Goal: Task Accomplishment & Management: Manage account settings

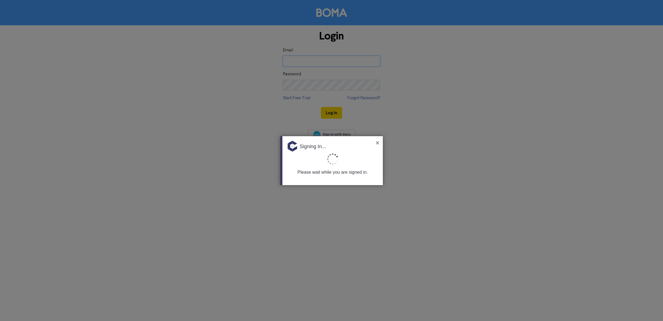
type input "[EMAIL_ADDRESS][DOMAIN_NAME]"
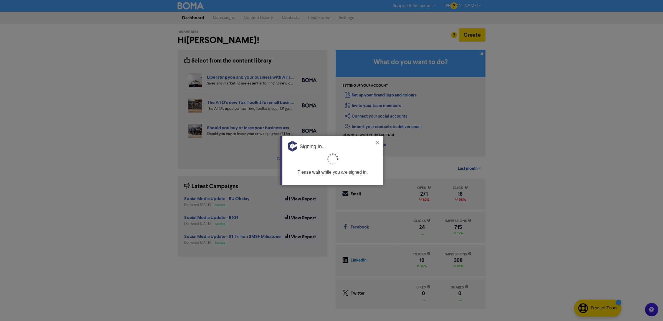
click at [377, 143] on img at bounding box center [377, 142] width 3 height 3
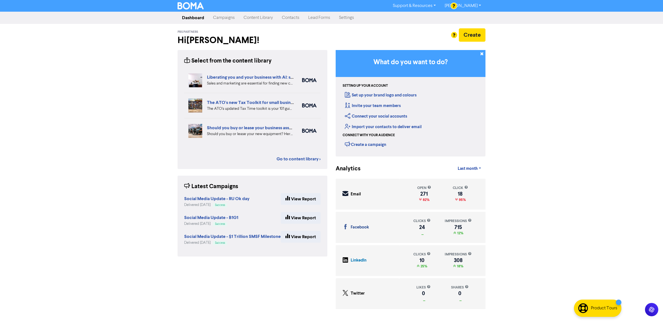
click at [475, 7] on link "[PERSON_NAME]" at bounding box center [462, 5] width 45 height 9
click at [581, 96] on div "Support & Resources Video Tutorials FAQ & Guides Marketing Education [PERSON_NA…" at bounding box center [331, 160] width 663 height 321
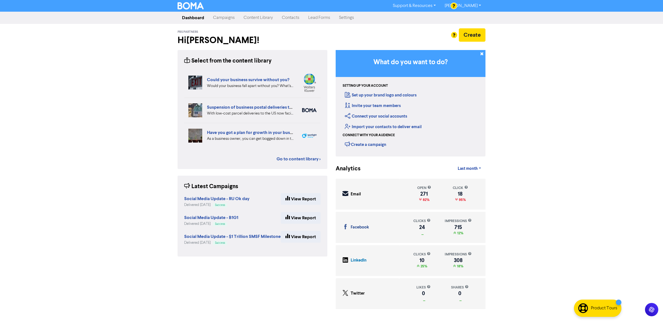
click at [351, 19] on link "Settings" at bounding box center [347, 17] width 24 height 11
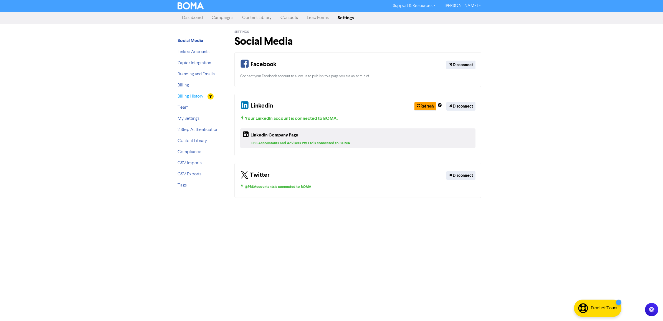
click at [193, 97] on link "Billing History" at bounding box center [191, 96] width 26 height 4
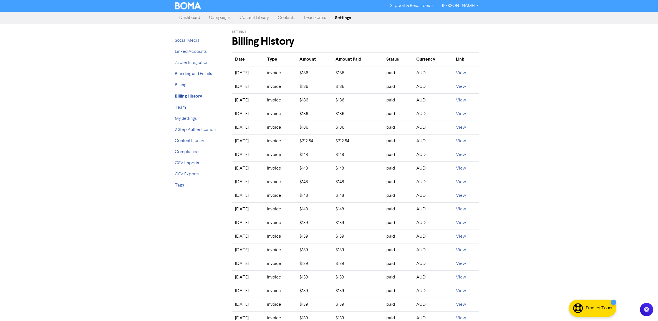
drag, startPoint x: 96, startPoint y: 167, endPoint x: 162, endPoint y: 200, distance: 73.5
click at [99, 167] on div "Support & Resources Video Tutorials FAQ & Guides Marketing Education [PERSON_NA…" at bounding box center [329, 160] width 658 height 321
